Goal: Information Seeking & Learning: Learn about a topic

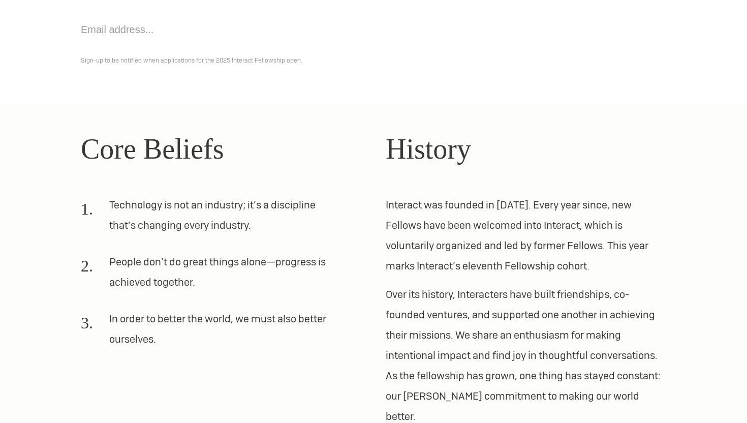
scroll to position [218, 0]
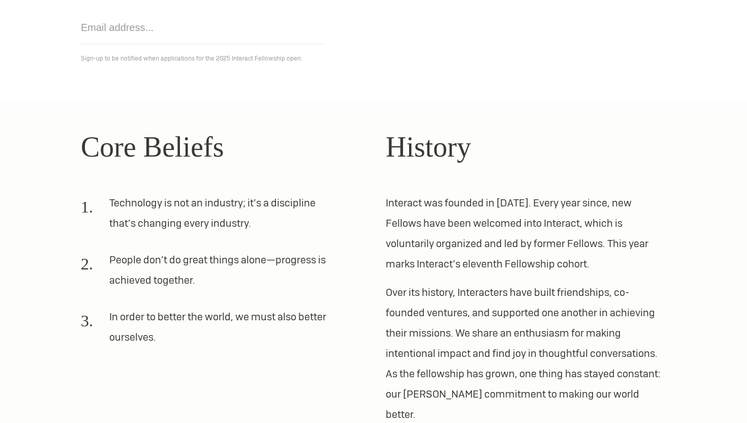
click at [401, 182] on div "History Interact was founded in [DATE]. Every year since, new Fellows have been…" at bounding box center [525, 274] width 280 height 299
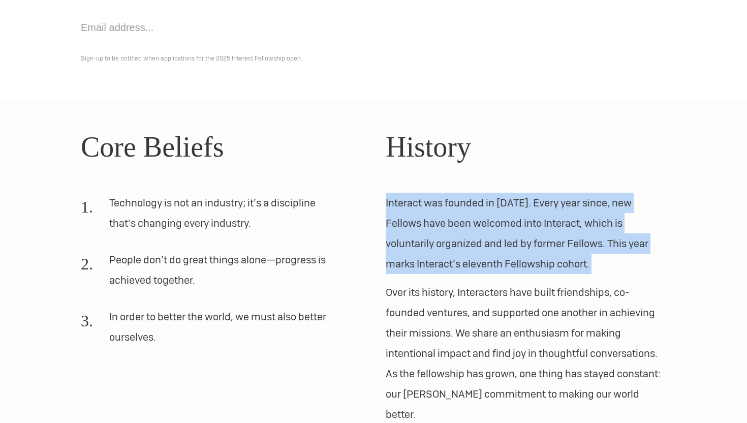
click at [391, 240] on p "Interact was founded in [DATE]. Every year since, new Fellows have been welcome…" at bounding box center [525, 232] width 280 height 81
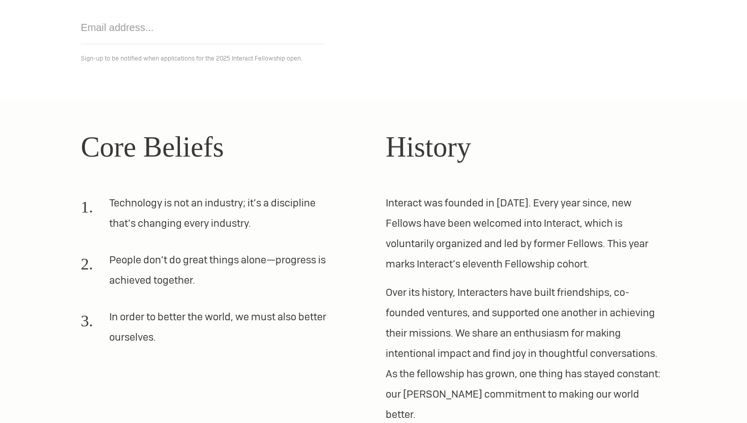
click at [391, 240] on p "Interact was founded in [DATE]. Every year since, new Fellows have been welcome…" at bounding box center [525, 232] width 280 height 81
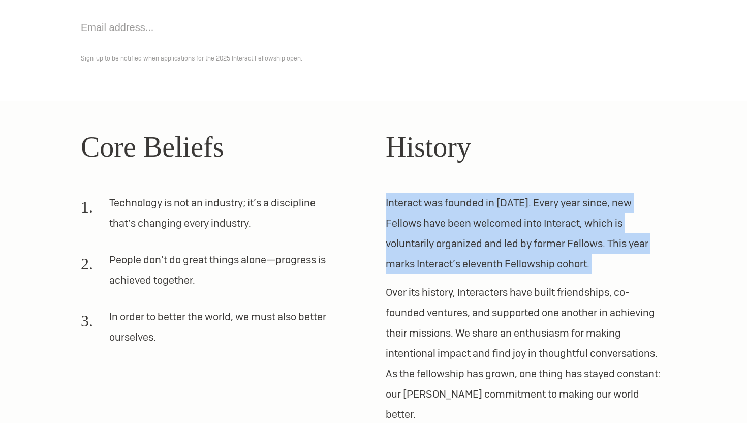
click at [384, 304] on div "Core Beliefs Technology is not an industry; it’s a discipline that’s changing e…" at bounding box center [373, 274] width 609 height 299
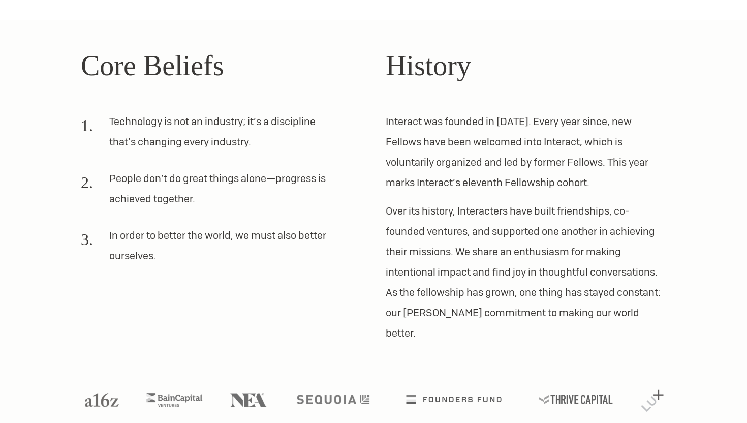
scroll to position [0, 0]
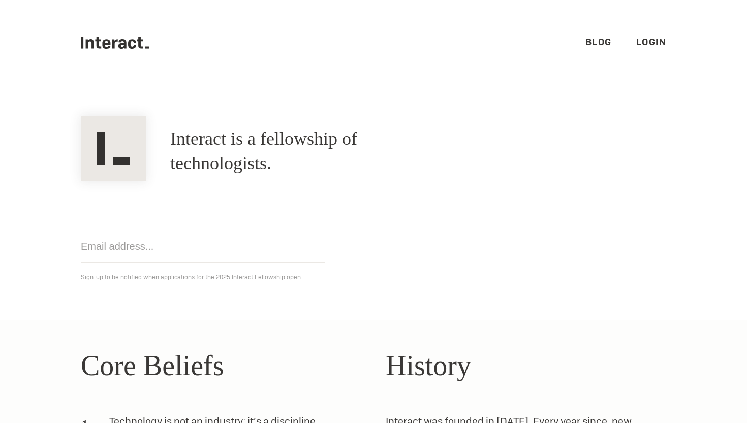
click at [153, 236] on input "email" at bounding box center [203, 246] width 244 height 33
click at [152, 272] on p "Sign-up to be notified when applications for the 2025 Interact Fellowship open." at bounding box center [373, 277] width 585 height 12
click at [178, 275] on p "Sign-up to be notified when applications for the 2025 Interact Fellowship open." at bounding box center [373, 277] width 585 height 12
